Goal: Task Accomplishment & Management: Complete application form

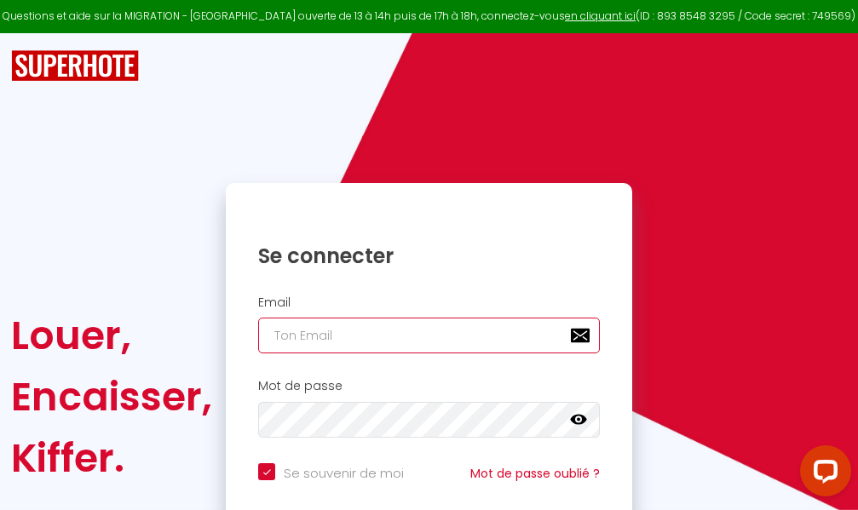
click at [382, 337] on input "email" at bounding box center [429, 336] width 342 height 36
type input "m"
checkbox input "true"
type input "ma"
checkbox input "true"
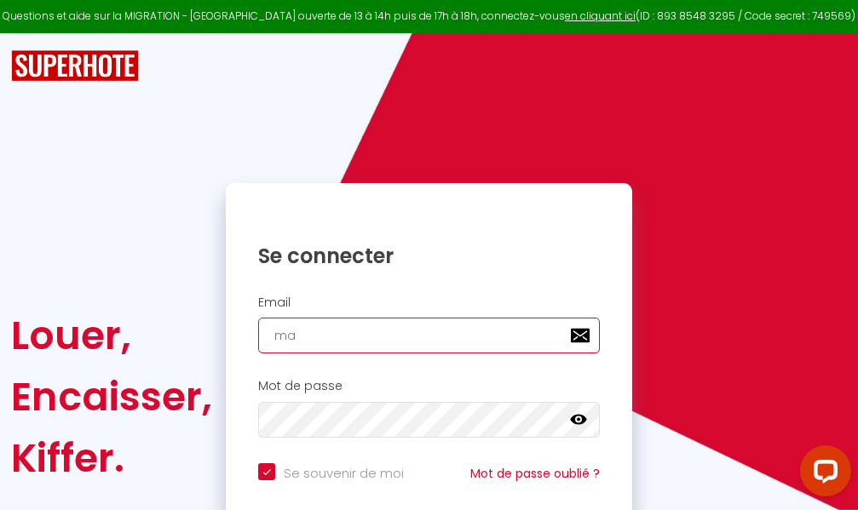
type input "mar"
checkbox input "true"
type input "marc"
checkbox input "true"
type input "marcd"
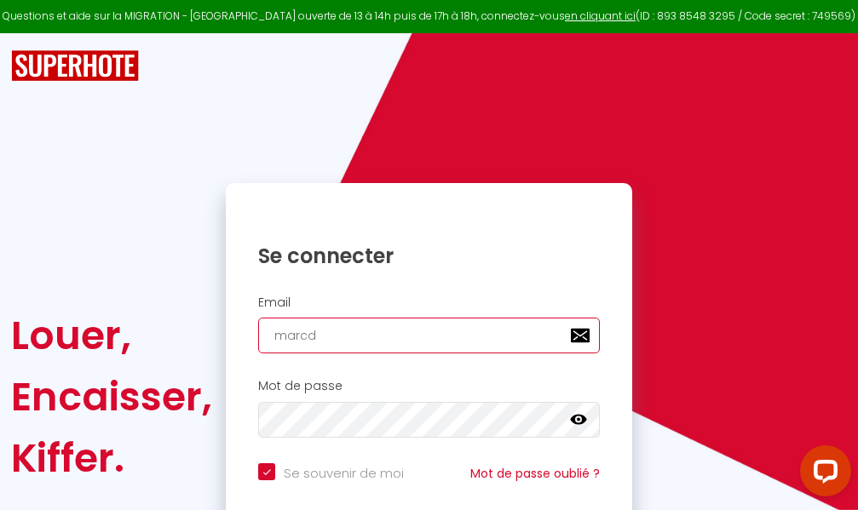
checkbox input "true"
type input "marcdp"
checkbox input "true"
type input "marcdpo"
checkbox input "true"
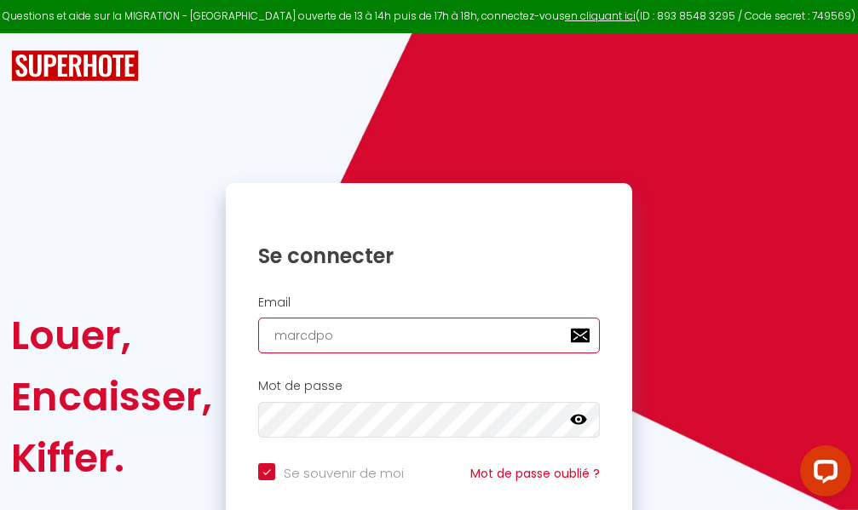
type input "marcdpoz"
checkbox input "true"
type input "marcdpoz."
checkbox input "true"
type input "marcdpoz.l"
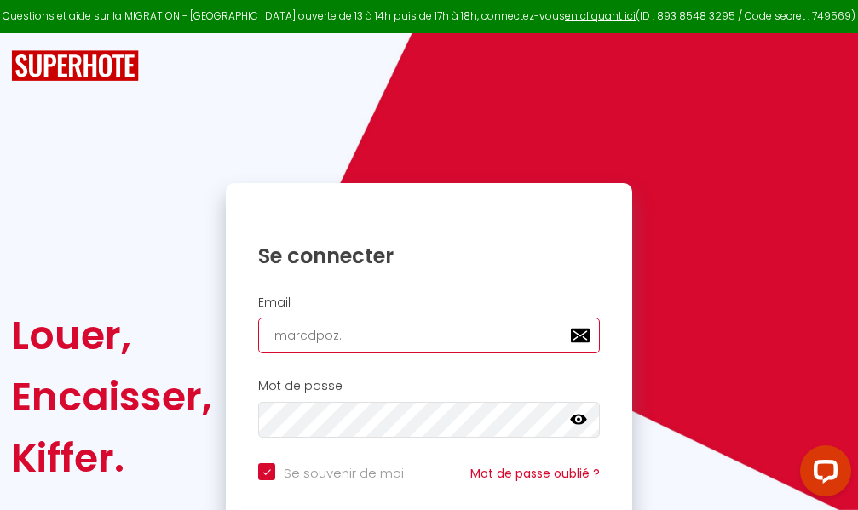
checkbox input "true"
type input "marcdpoz.lo"
checkbox input "true"
type input "marcdpoz.loc"
checkbox input "true"
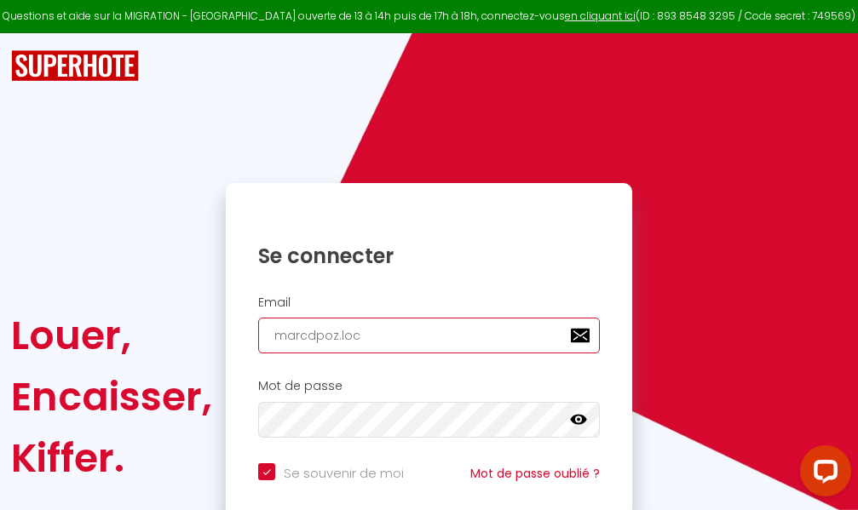
type input "marcdpoz.loca"
checkbox input "true"
type input "marcdpoz.locat"
checkbox input "true"
type input "marcdpoz.locati"
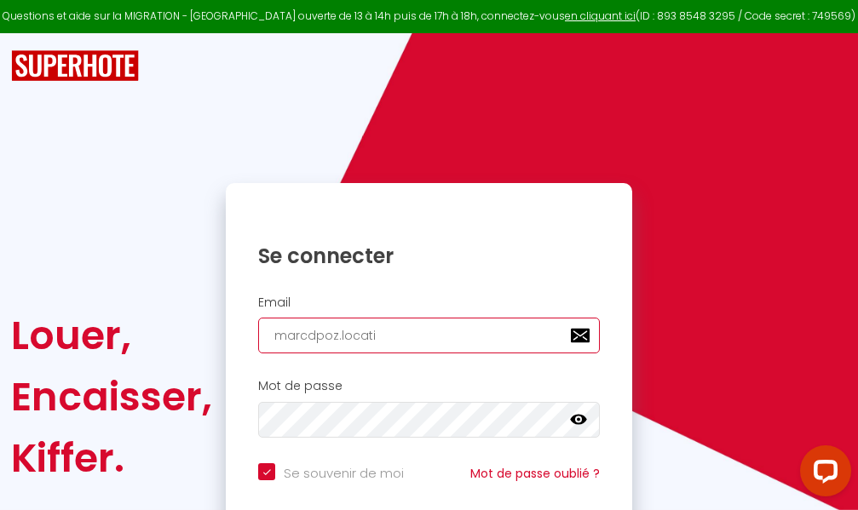
checkbox input "true"
type input "marcdpoz.locatio"
checkbox input "true"
type input "marcdpoz.location"
checkbox input "true"
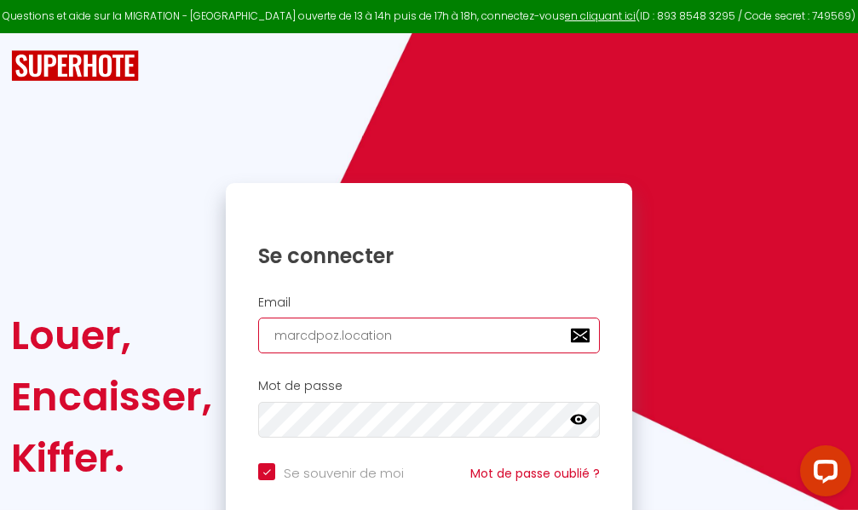
type input "marcdpoz.location@"
checkbox input "true"
type input "marcdpoz.location@g"
checkbox input "true"
type input "marcdpoz.location@gm"
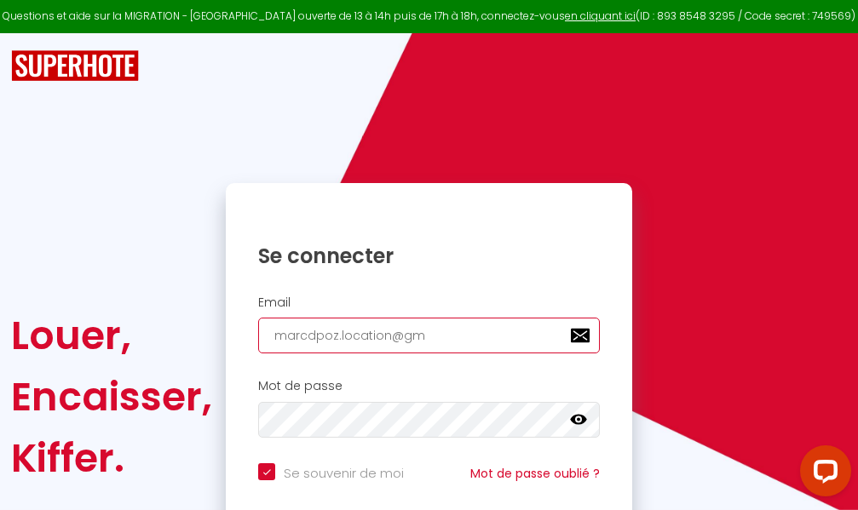
checkbox input "true"
type input "marcdpoz.location@gma"
checkbox input "true"
type input "marcdpoz.location@gmai"
checkbox input "true"
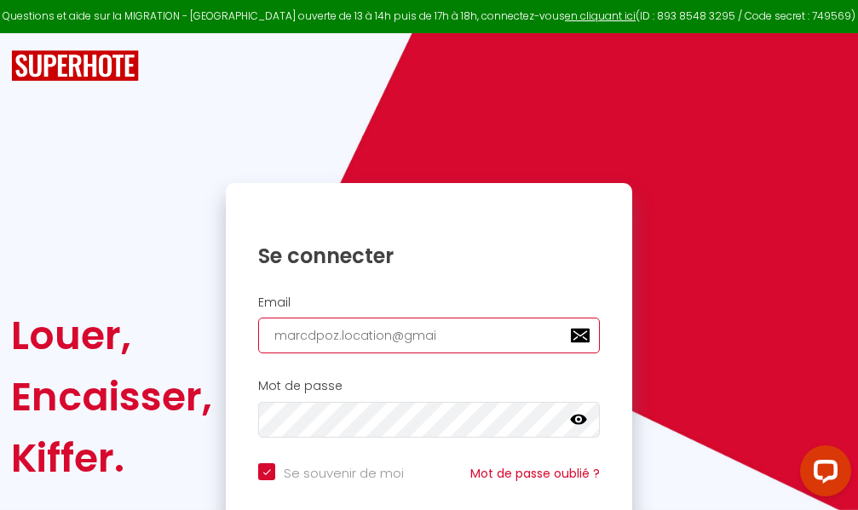
type input "[EMAIL_ADDRESS]"
checkbox input "true"
type input "[EMAIL_ADDRESS]."
checkbox input "true"
type input "marcdpoz.location@gmail.c"
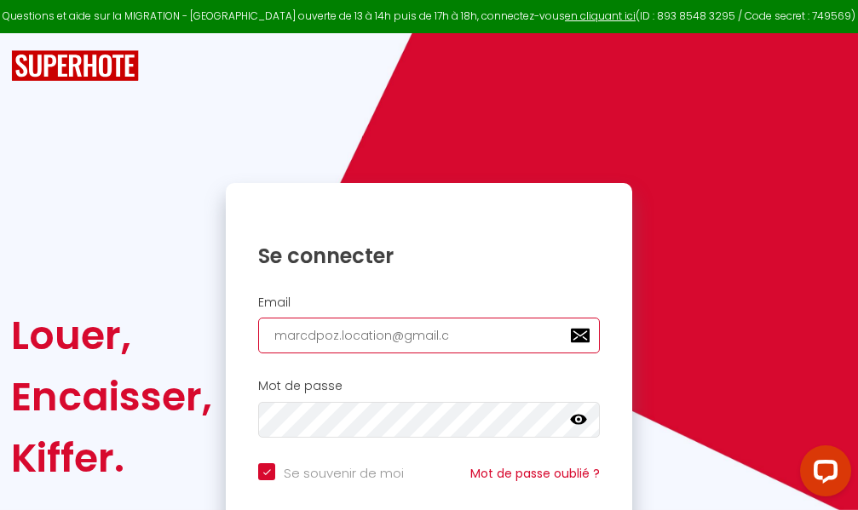
checkbox input "true"
type input "[EMAIL_ADDRESS][DOMAIN_NAME]"
checkbox input "true"
type input "[EMAIL_ADDRESS][DOMAIN_NAME]"
checkbox input "true"
